Goal: Book appointment/travel/reservation

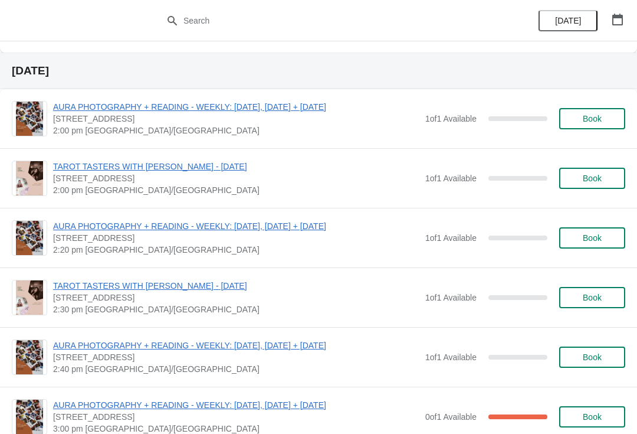
scroll to position [270, 0]
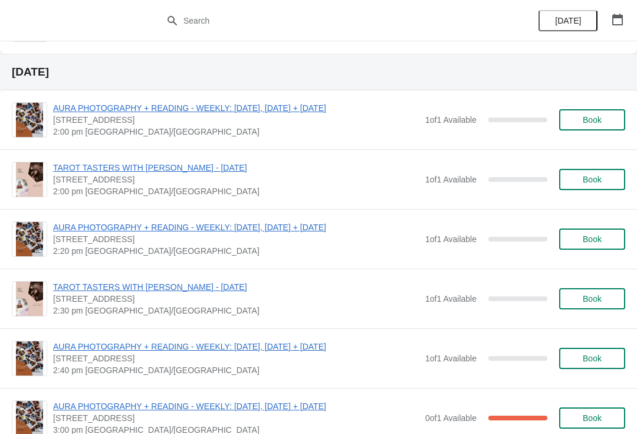
click at [590, 110] on button "Book" at bounding box center [593, 119] width 66 height 21
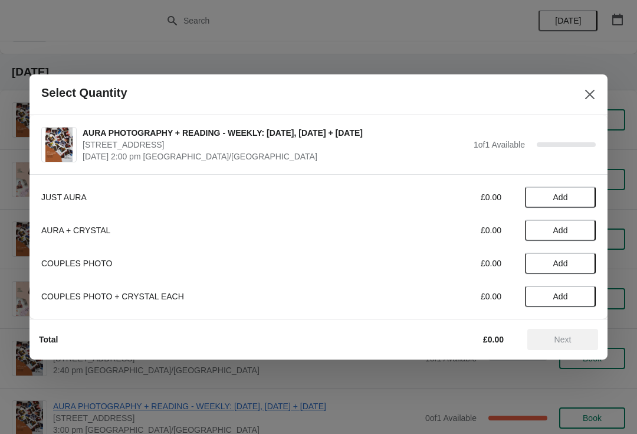
click at [563, 195] on span "Add" at bounding box center [561, 196] width 15 height 9
click at [561, 338] on span "Next" at bounding box center [563, 339] width 17 height 9
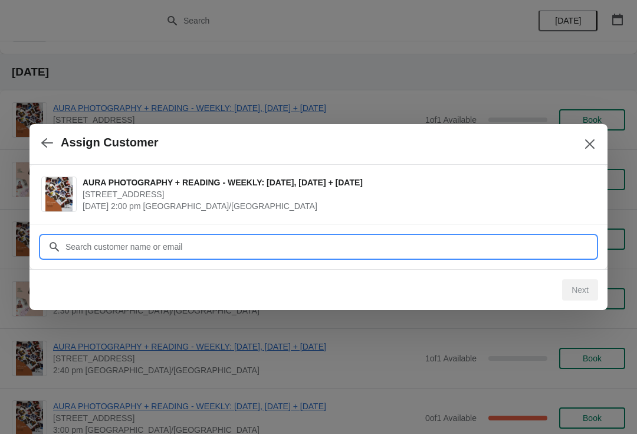
click at [219, 236] on input "Customer" at bounding box center [330, 246] width 531 height 21
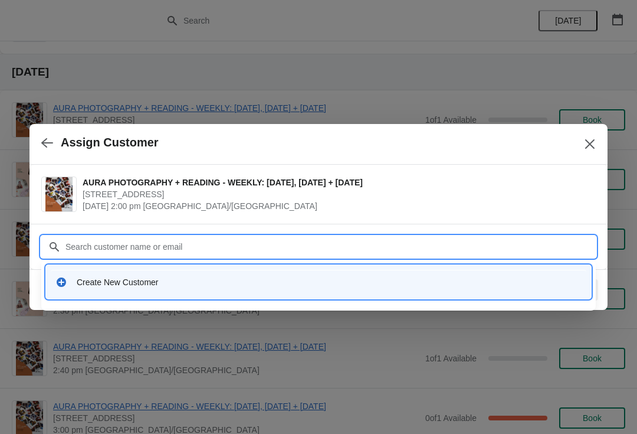
click at [230, 284] on div "Create New Customer" at bounding box center [329, 282] width 505 height 12
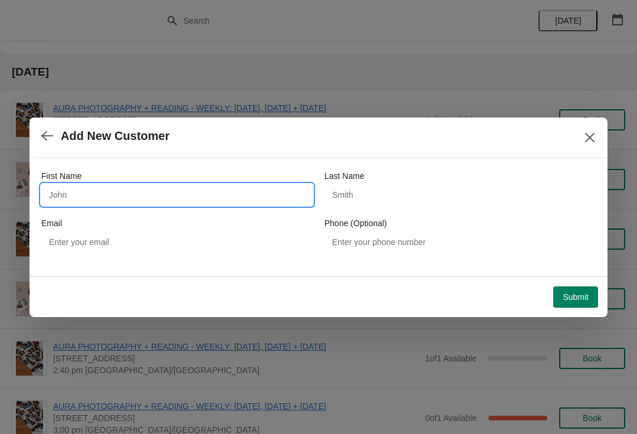
click at [214, 196] on input "First Name" at bounding box center [177, 194] width 272 height 21
type input "[PERSON_NAME]"
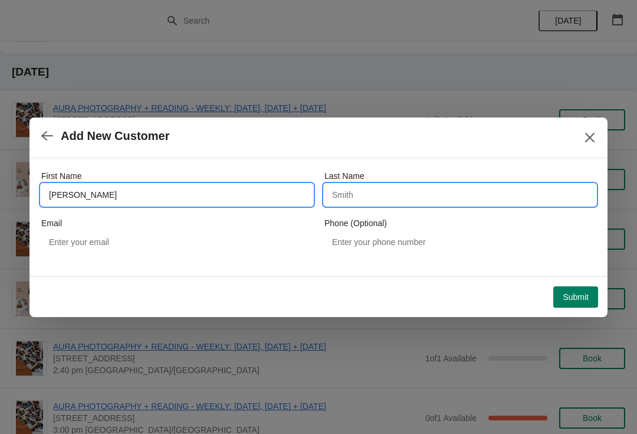
click at [398, 198] on input "Last Name" at bounding box center [461, 194] width 272 height 21
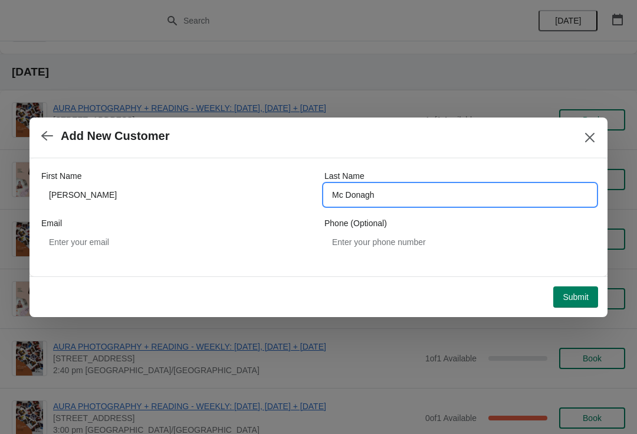
type input "Mc Donagh"
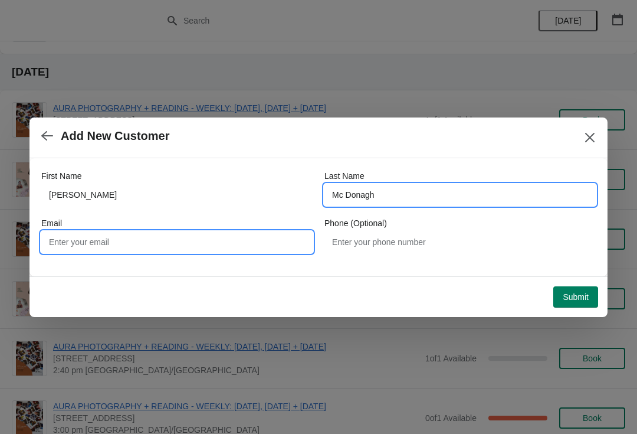
click at [258, 244] on input "Email" at bounding box center [177, 241] width 272 height 21
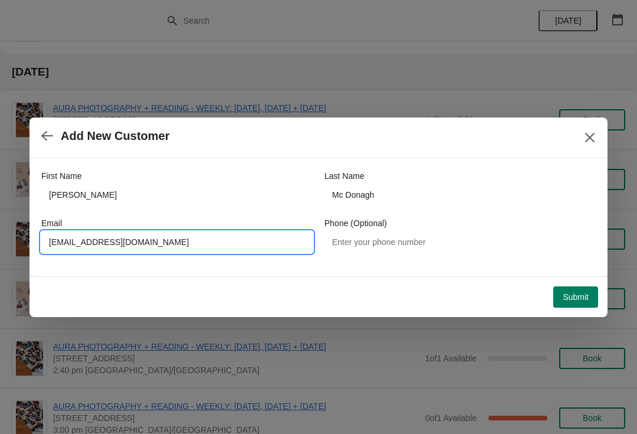
type input "[EMAIL_ADDRESS][DOMAIN_NAME]"
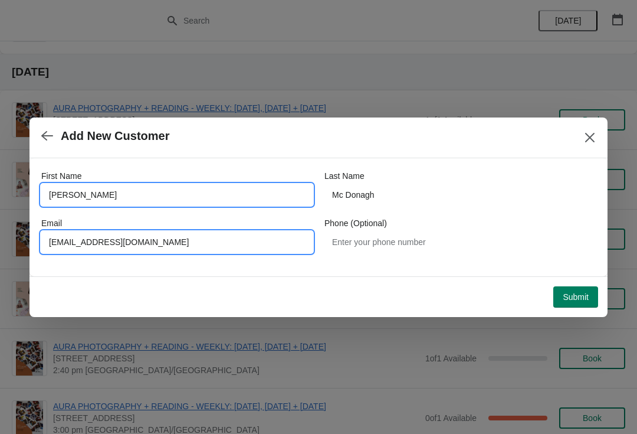
click at [228, 193] on input "[PERSON_NAME]" at bounding box center [177, 194] width 272 height 21
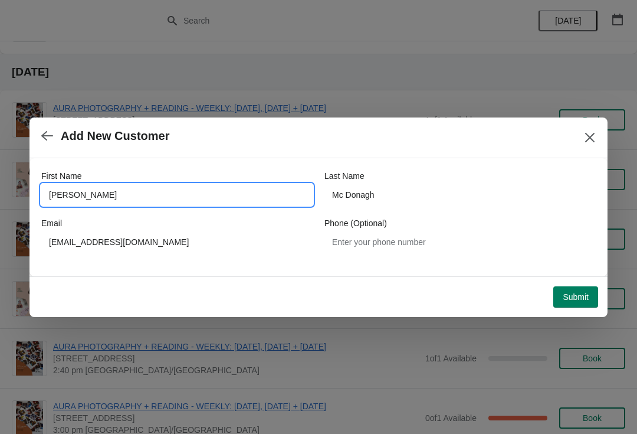
type input "[PERSON_NAME]"
click at [568, 286] on button "Submit" at bounding box center [576, 296] width 45 height 21
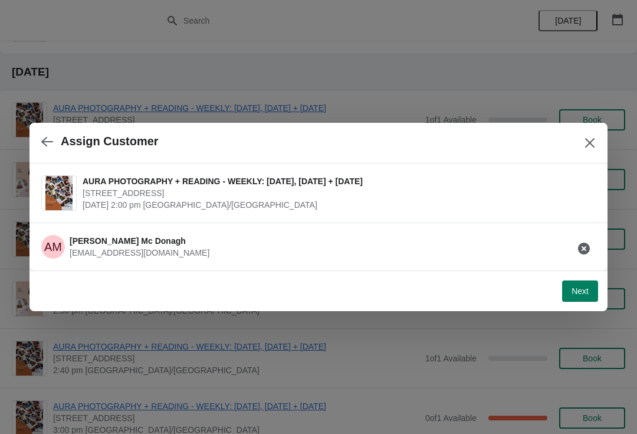
click at [576, 292] on span "Next" at bounding box center [580, 290] width 17 height 9
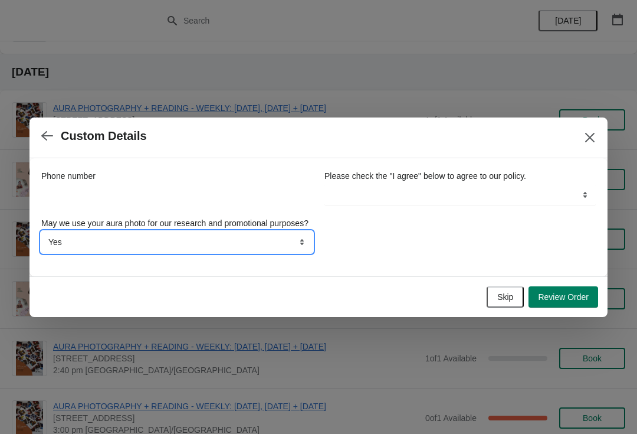
click at [284, 253] on select "Yes No" at bounding box center [177, 241] width 272 height 21
select select "No"
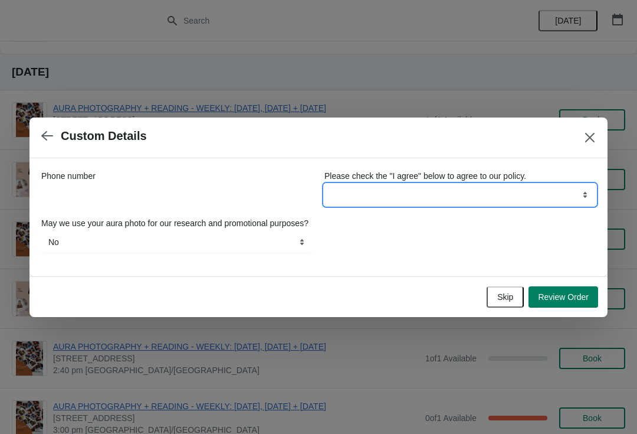
click at [440, 192] on select "I agree" at bounding box center [461, 194] width 272 height 21
select select "I agree"
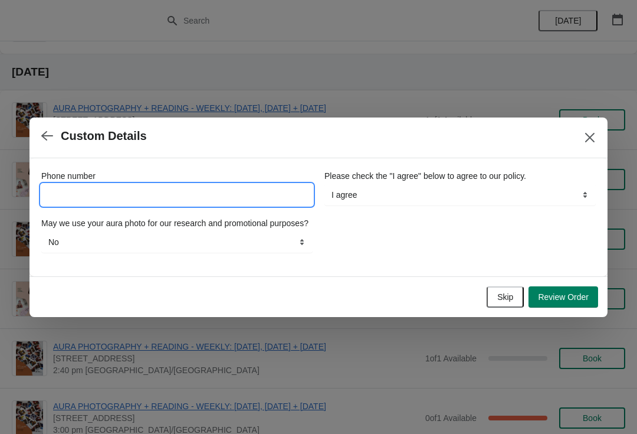
click at [257, 197] on input "Phone number" at bounding box center [177, 194] width 272 height 21
type input "07523891106"
